Goal: Transaction & Acquisition: Purchase product/service

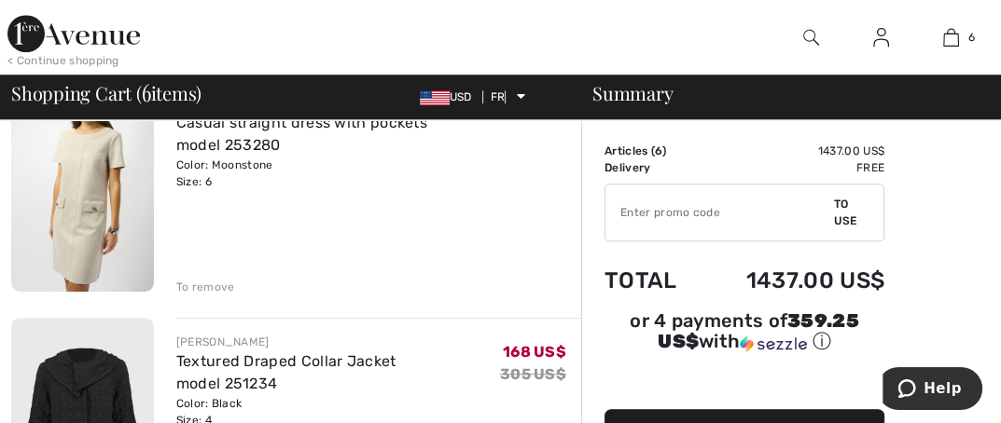
scroll to position [933, 0]
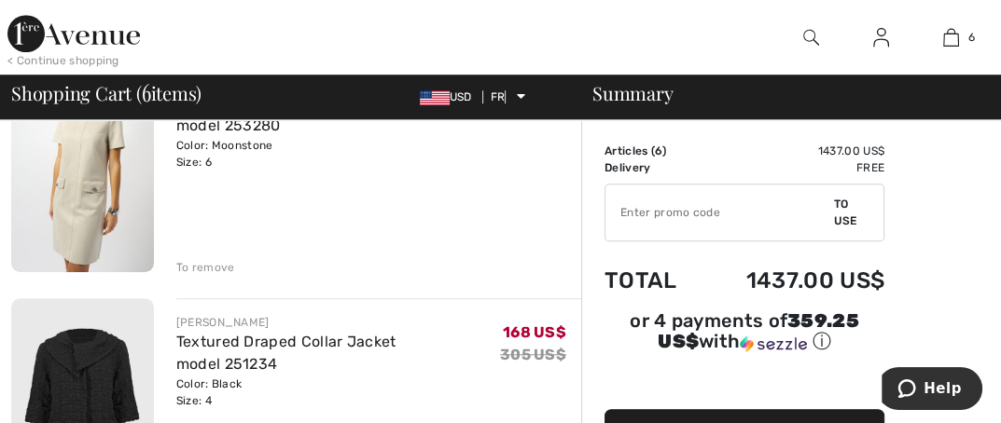
click at [208, 267] on font "To remove" at bounding box center [205, 267] width 59 height 13
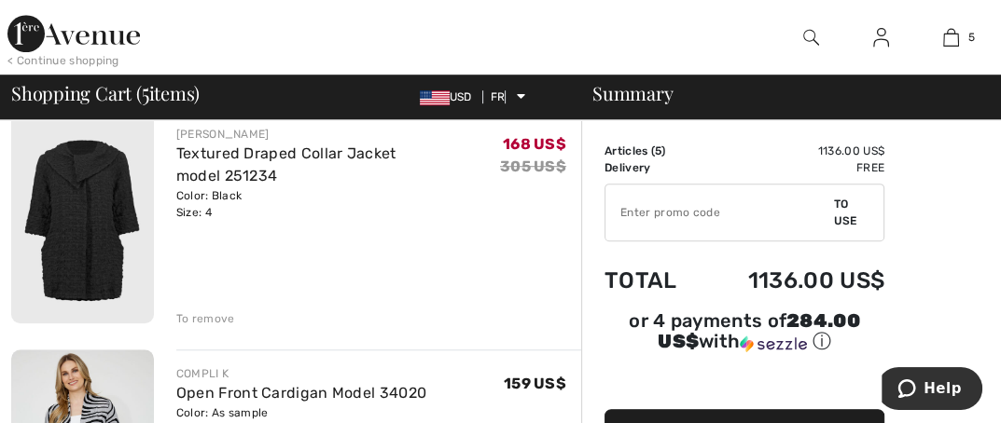
scroll to position [909, 0]
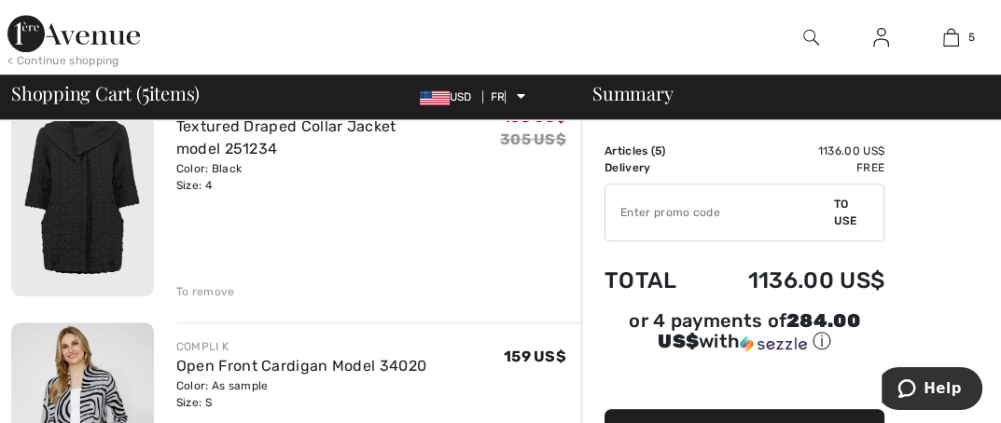
click at [203, 287] on font "To remove" at bounding box center [205, 291] width 59 height 13
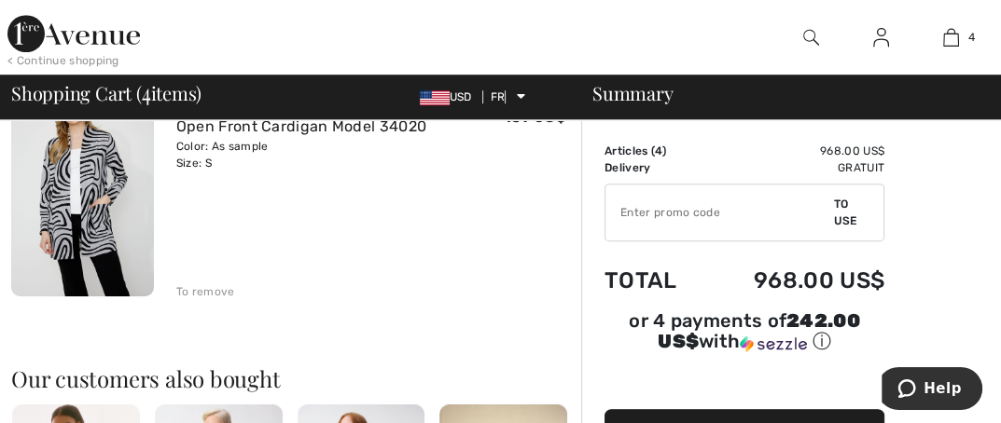
scroll to position [887, 0]
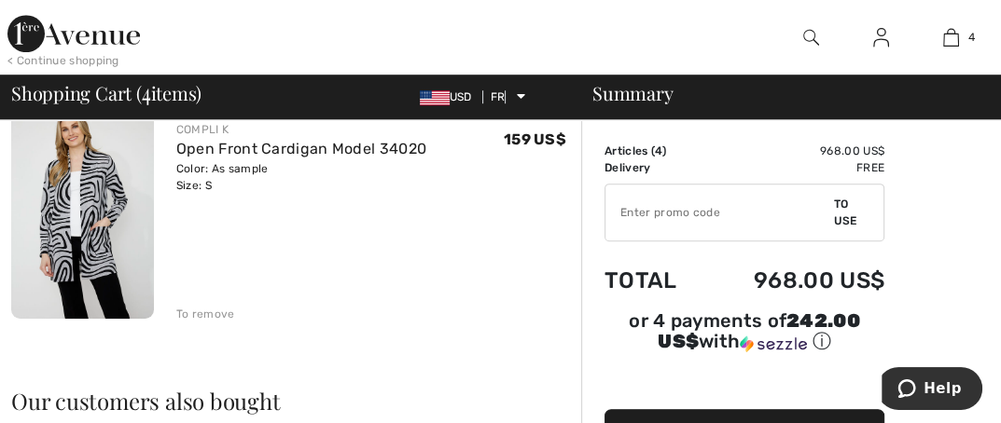
click at [204, 312] on font "To remove" at bounding box center [205, 314] width 59 height 13
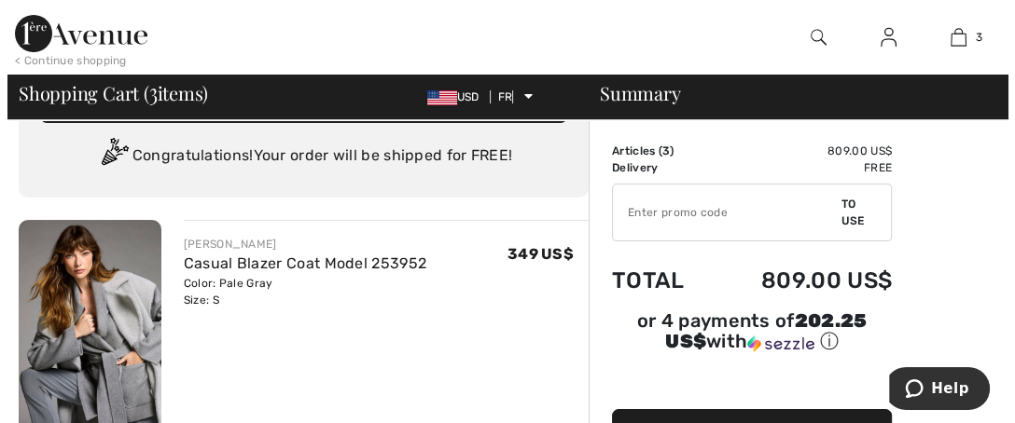
scroll to position [0, 0]
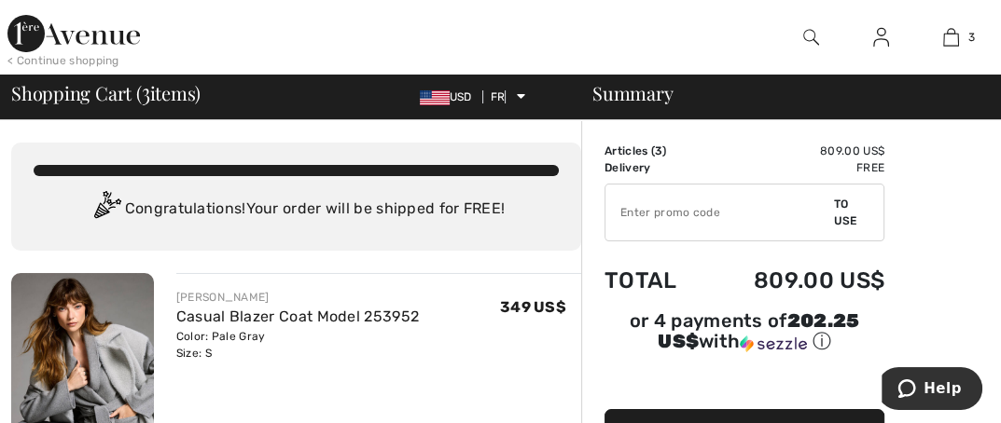
click at [810, 35] on img at bounding box center [811, 37] width 16 height 22
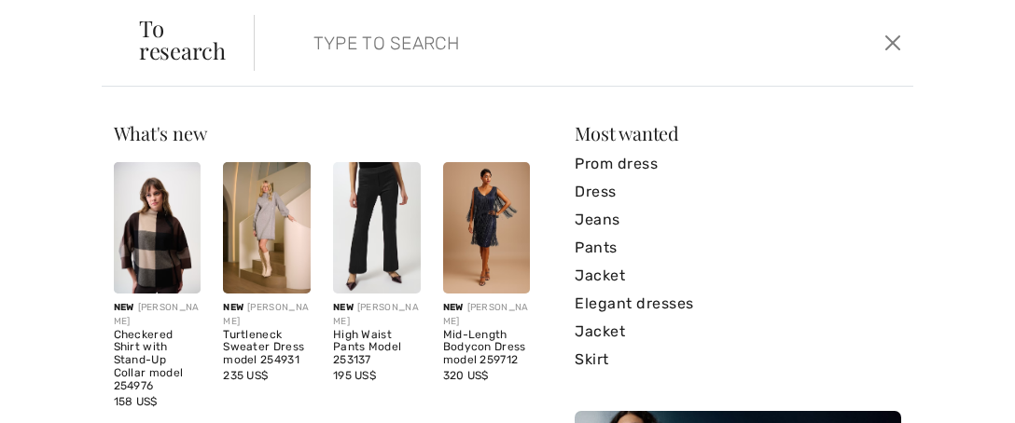
scroll to position [22, 0]
click at [504, 44] on input "search" at bounding box center [516, 43] width 435 height 56
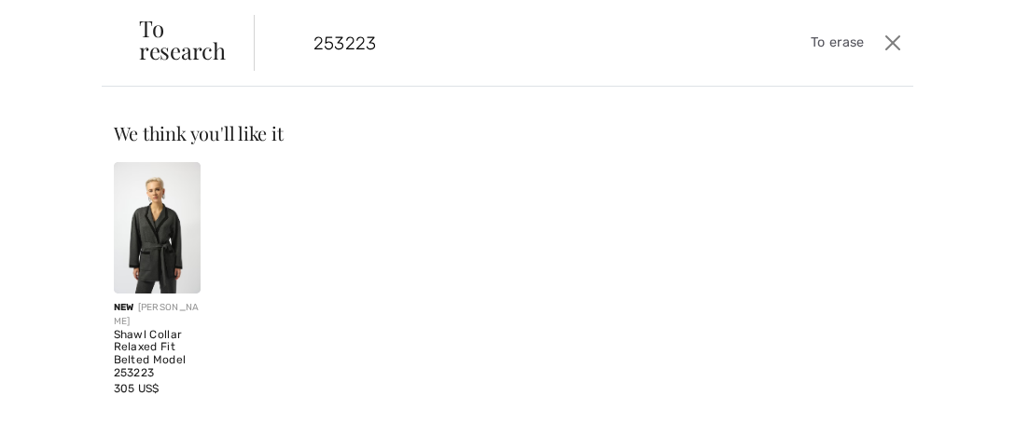
type input "253223"
click at [146, 226] on img at bounding box center [158, 228] width 88 height 132
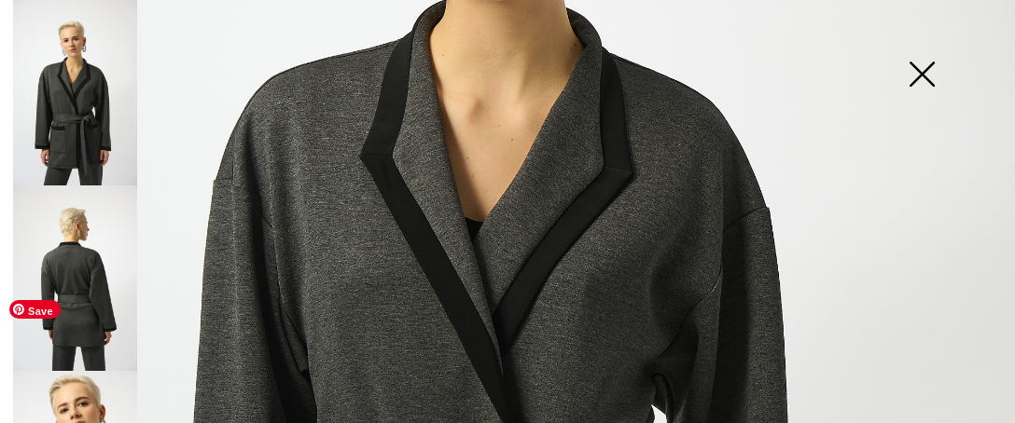
checkbox input "true"
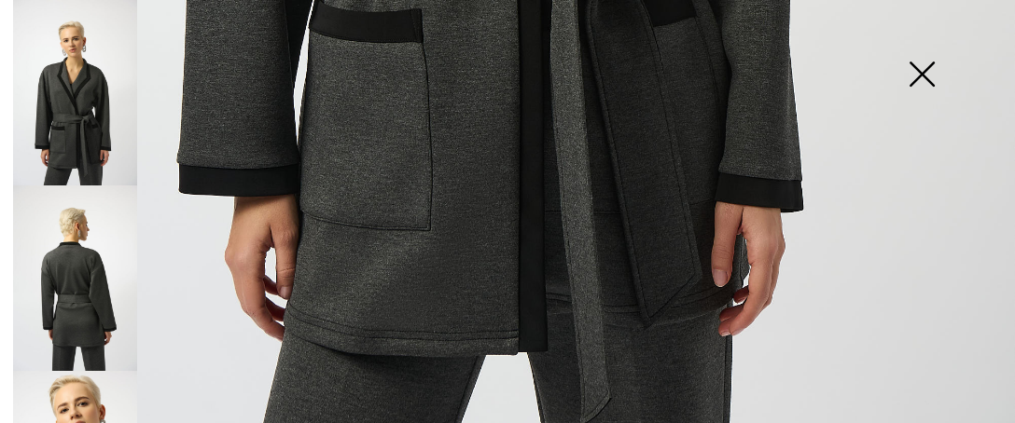
scroll to position [22, 0]
click at [104, 286] on img at bounding box center [75, 279] width 124 height 186
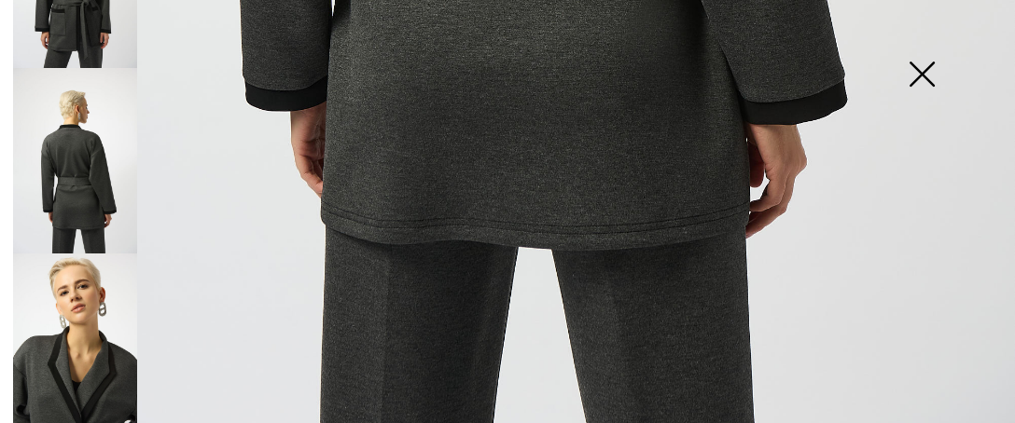
scroll to position [187, 0]
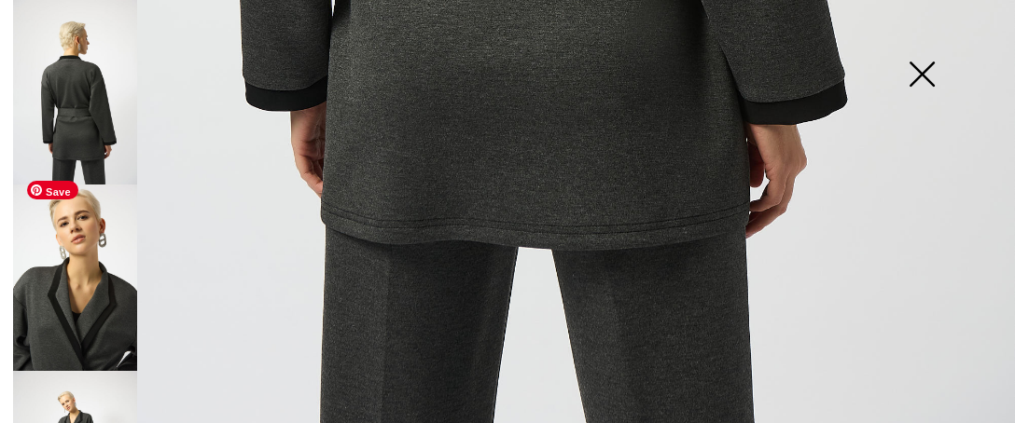
click at [94, 301] on img at bounding box center [75, 278] width 124 height 186
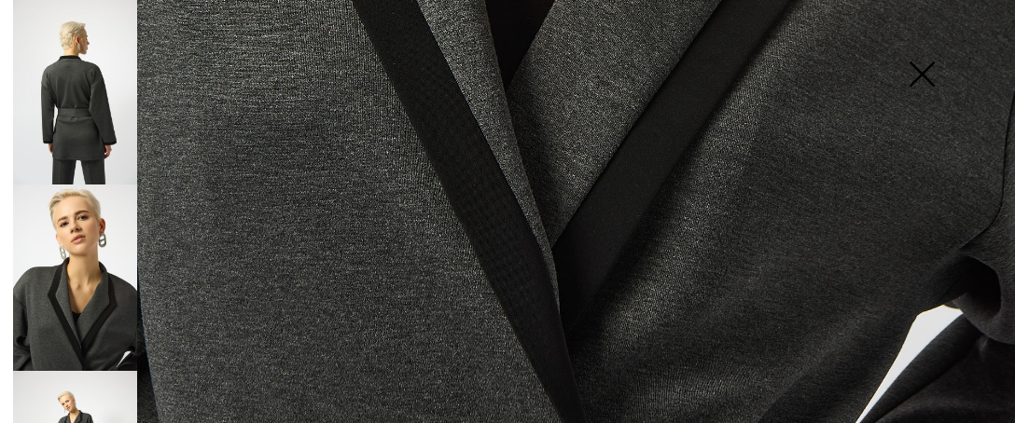
scroll to position [1075, 0]
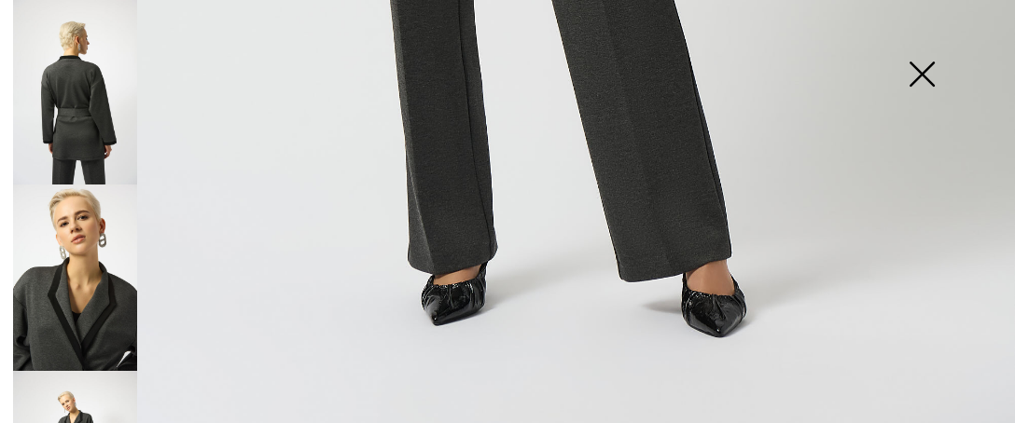
scroll to position [373, 0]
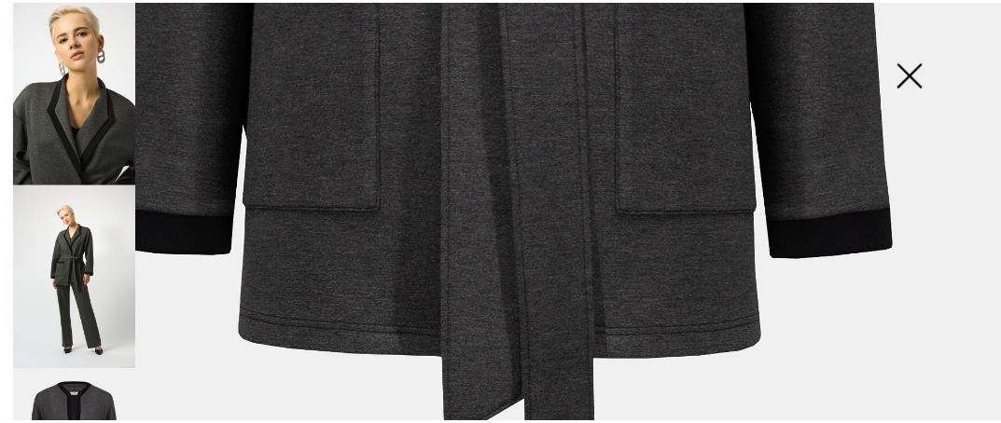
scroll to position [888, 0]
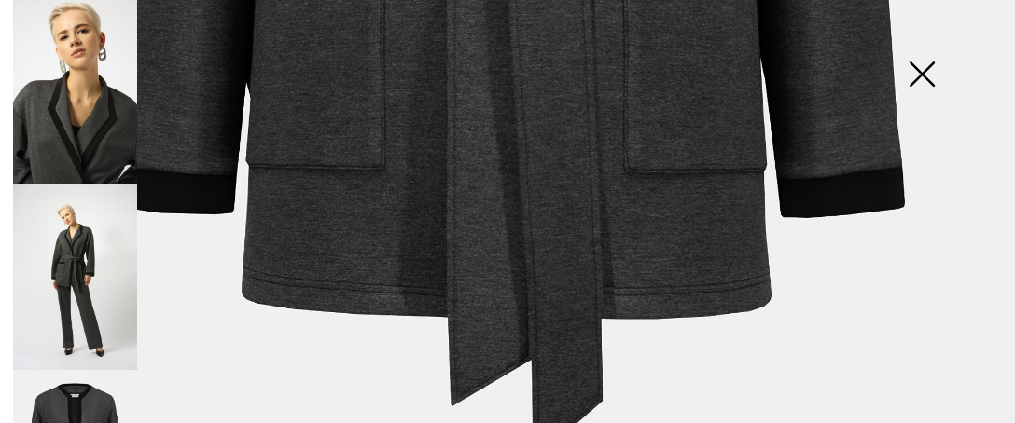
click at [923, 77] on img at bounding box center [921, 76] width 93 height 96
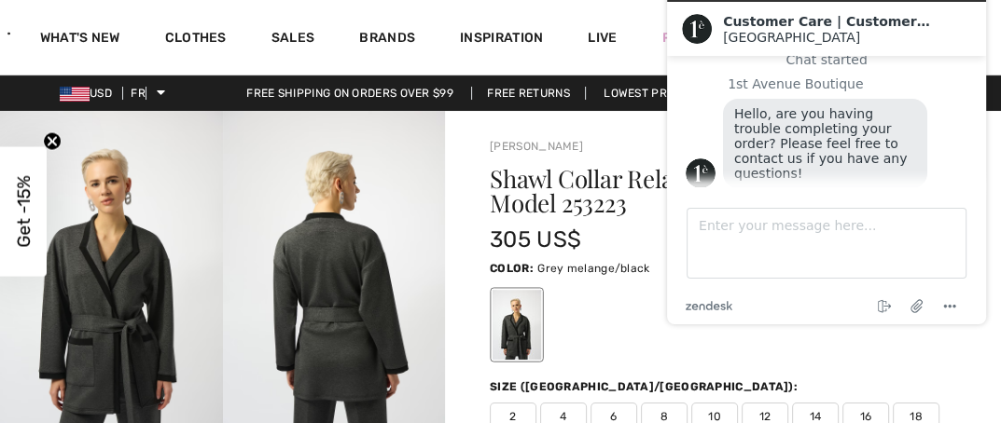
scroll to position [93, 0]
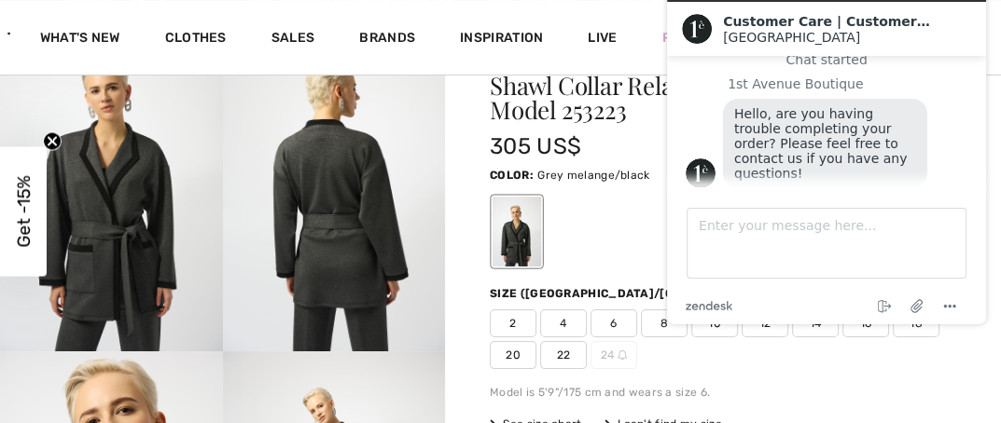
click at [568, 318] on span "4" at bounding box center [563, 324] width 47 height 28
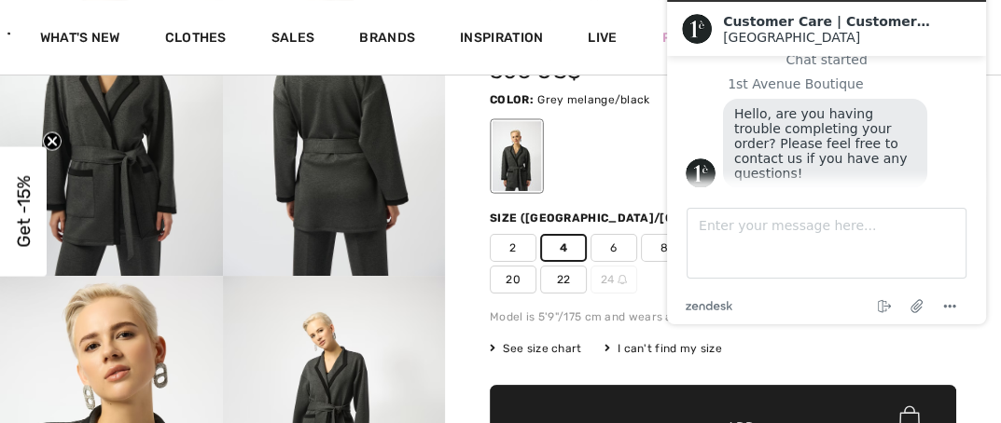
scroll to position [280, 0]
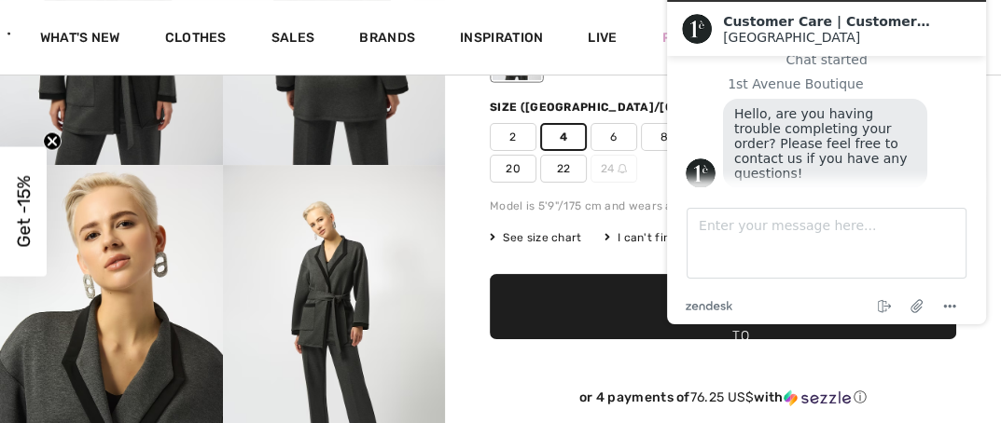
click at [619, 312] on span "✔ Added to cart Add to cart" at bounding box center [723, 306] width 466 height 65
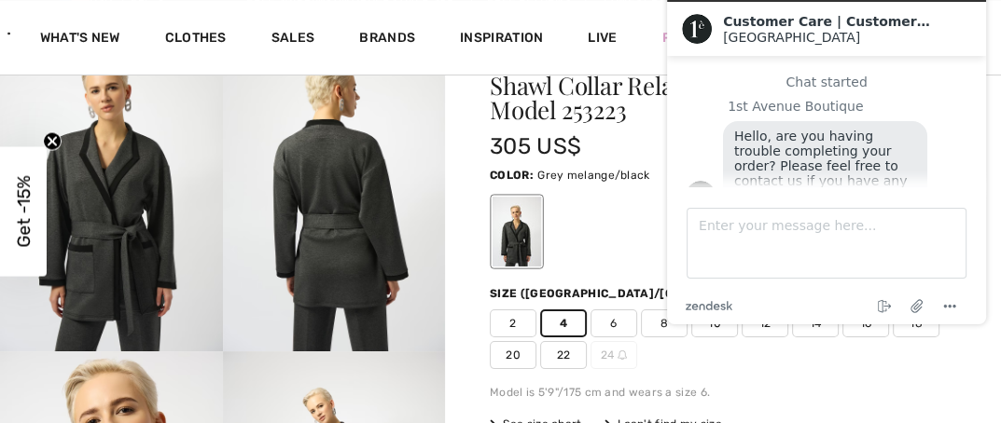
scroll to position [0, 0]
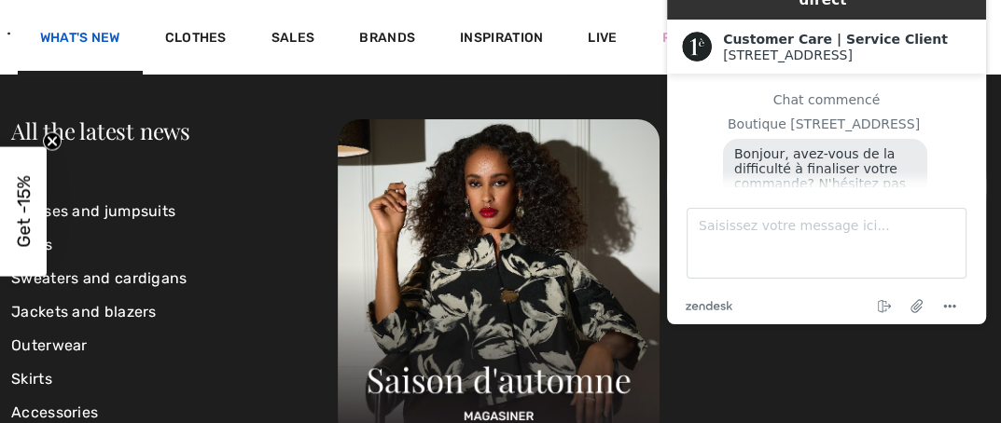
click at [95, 36] on font "What's new" at bounding box center [80, 38] width 80 height 16
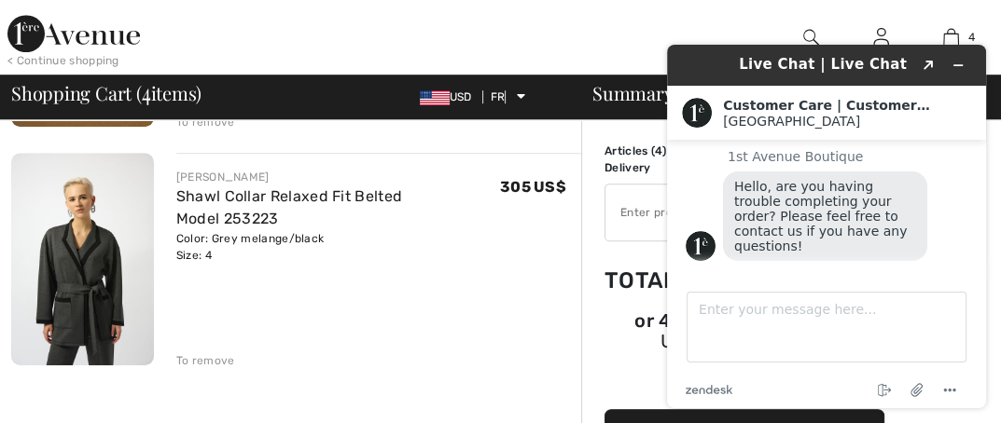
scroll to position [22, 0]
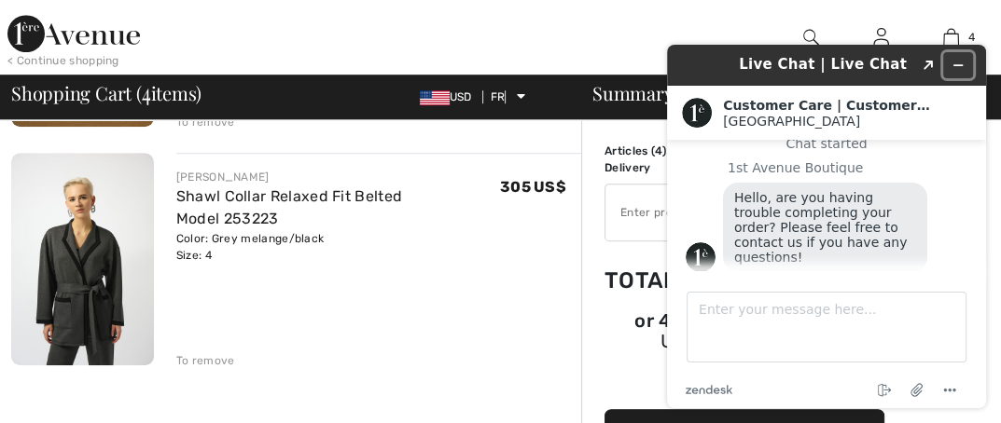
click at [962, 62] on icon "Minimize the widget" at bounding box center [957, 65] width 13 height 13
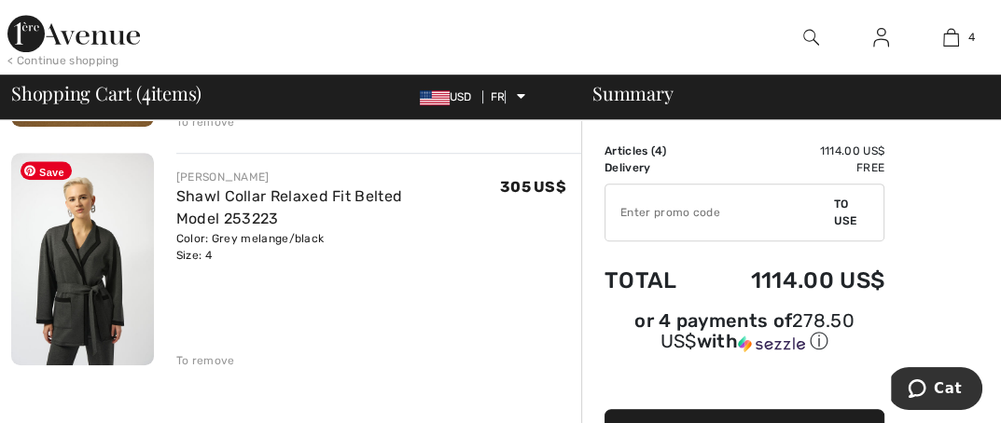
click at [95, 259] on img at bounding box center [82, 260] width 143 height 214
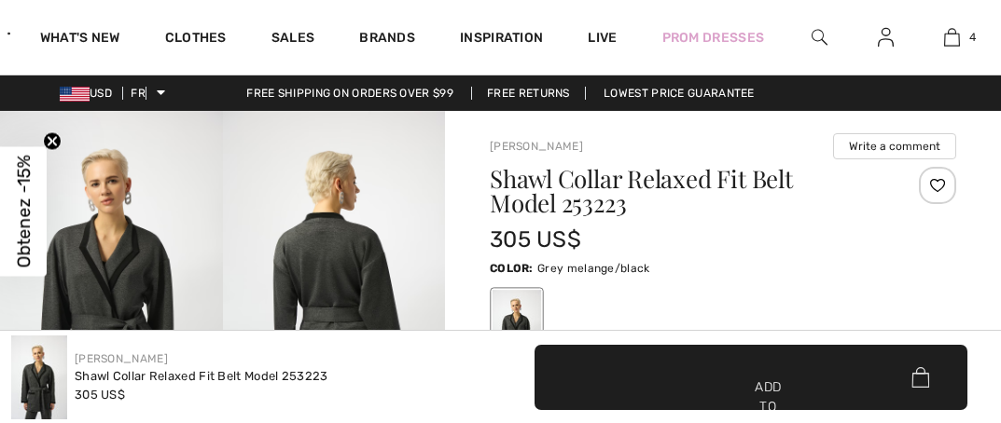
scroll to position [1119, 0]
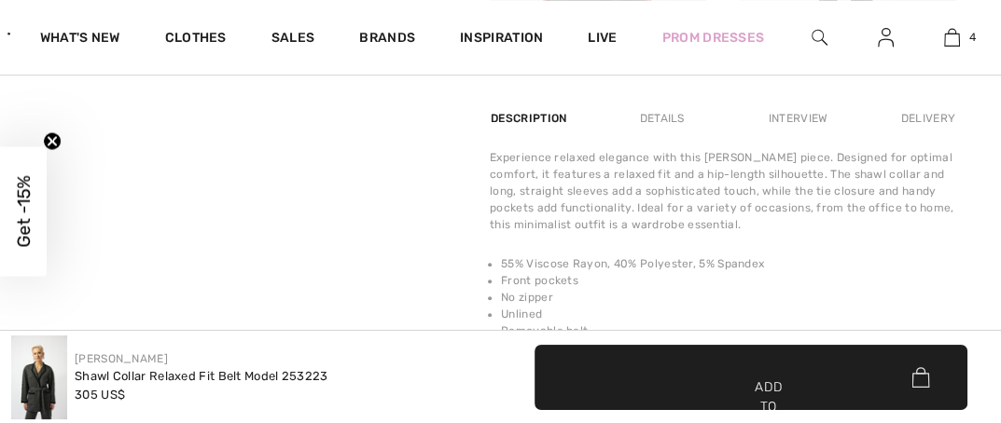
checkbox input "true"
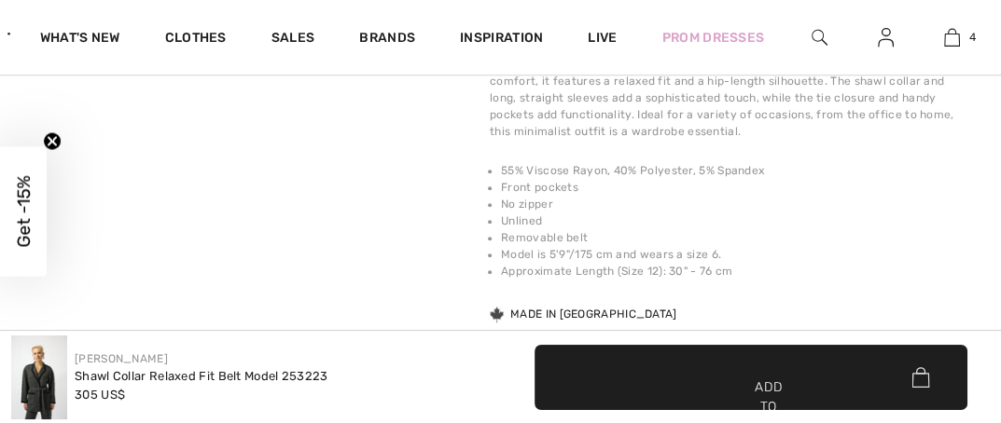
scroll to position [0, 0]
